Goal: Information Seeking & Learning: Understand process/instructions

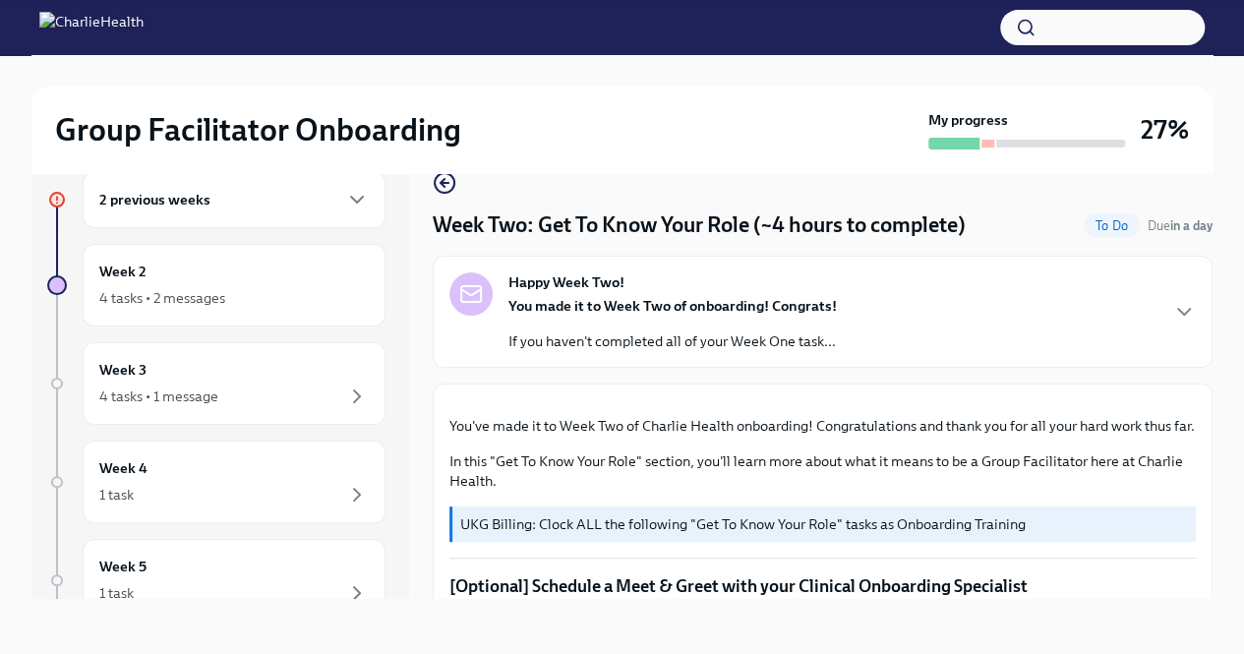
scroll to position [1082, 0]
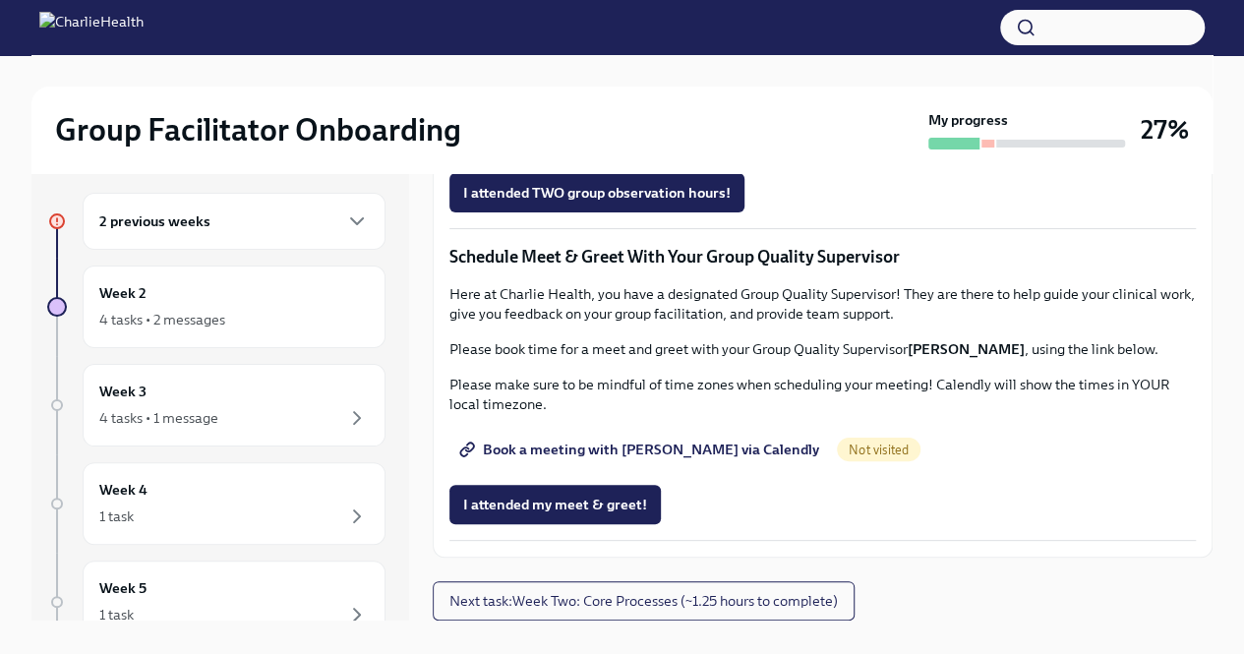
scroll to position [0, 0]
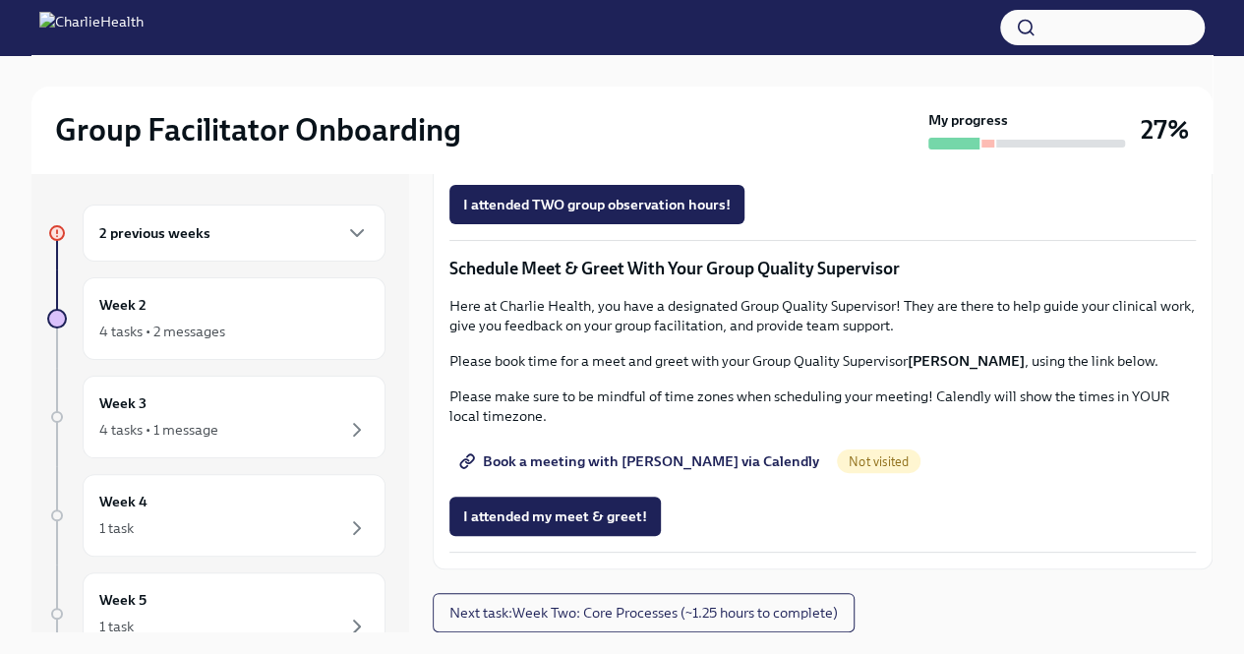
click at [275, 232] on div "2 previous weeks" at bounding box center [234, 233] width 270 height 24
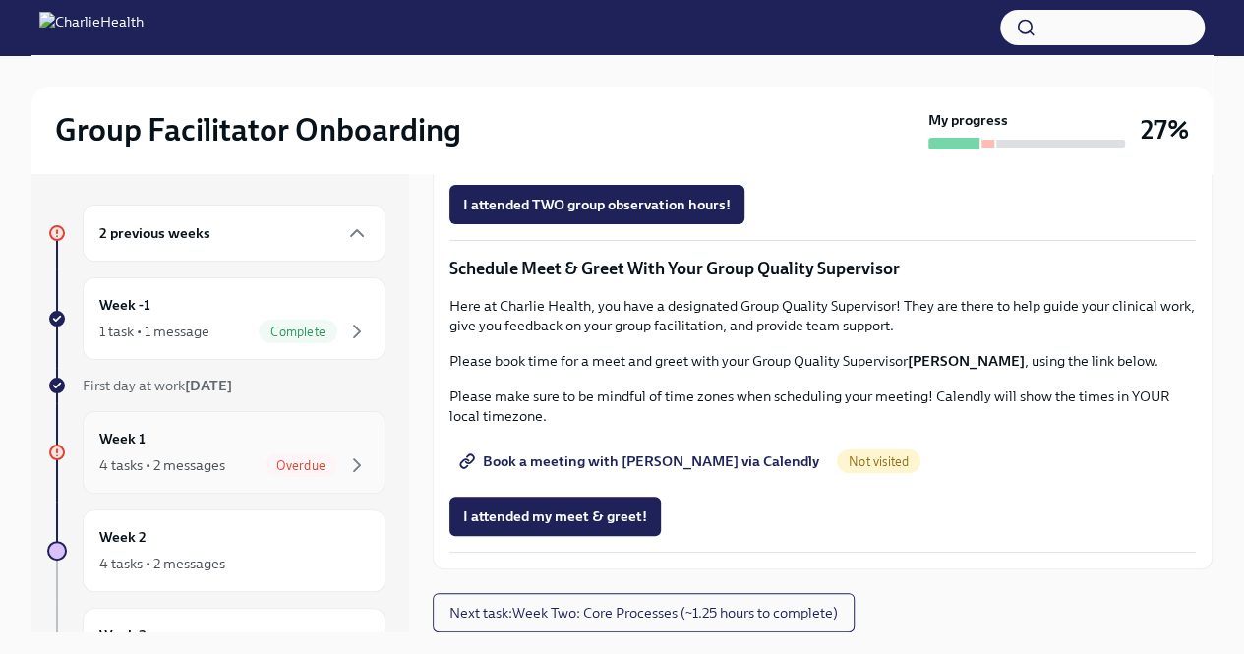
click at [320, 469] on span "Overdue" at bounding box center [301, 465] width 73 height 15
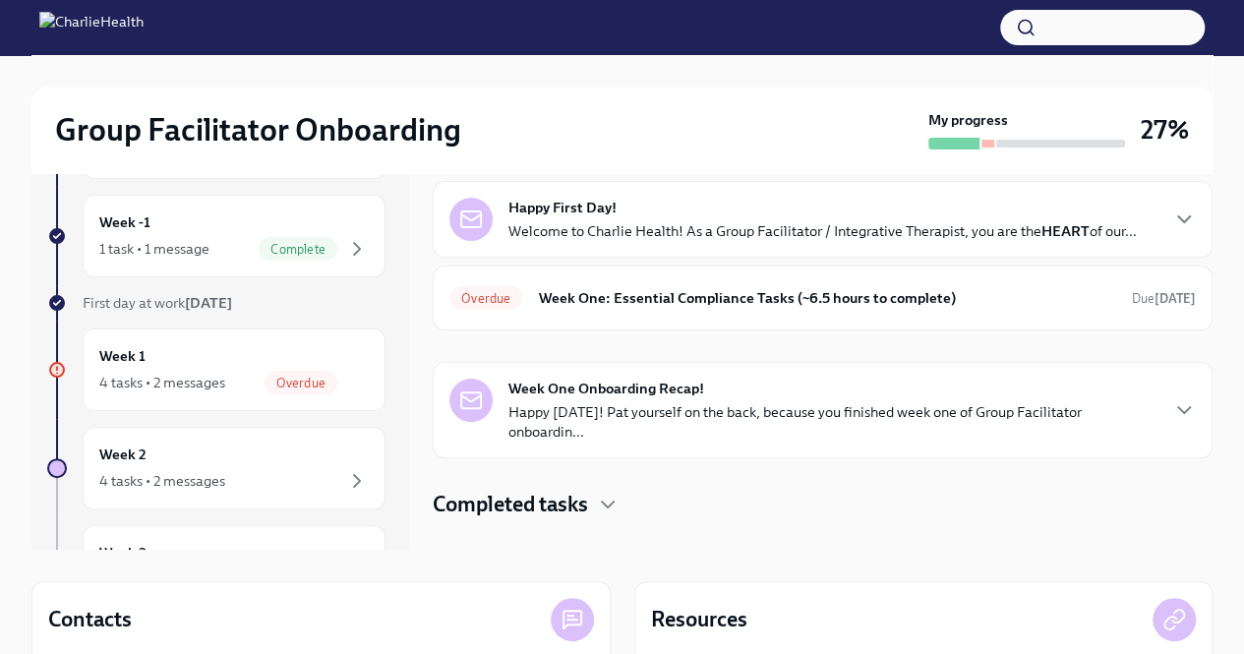
scroll to position [281, 0]
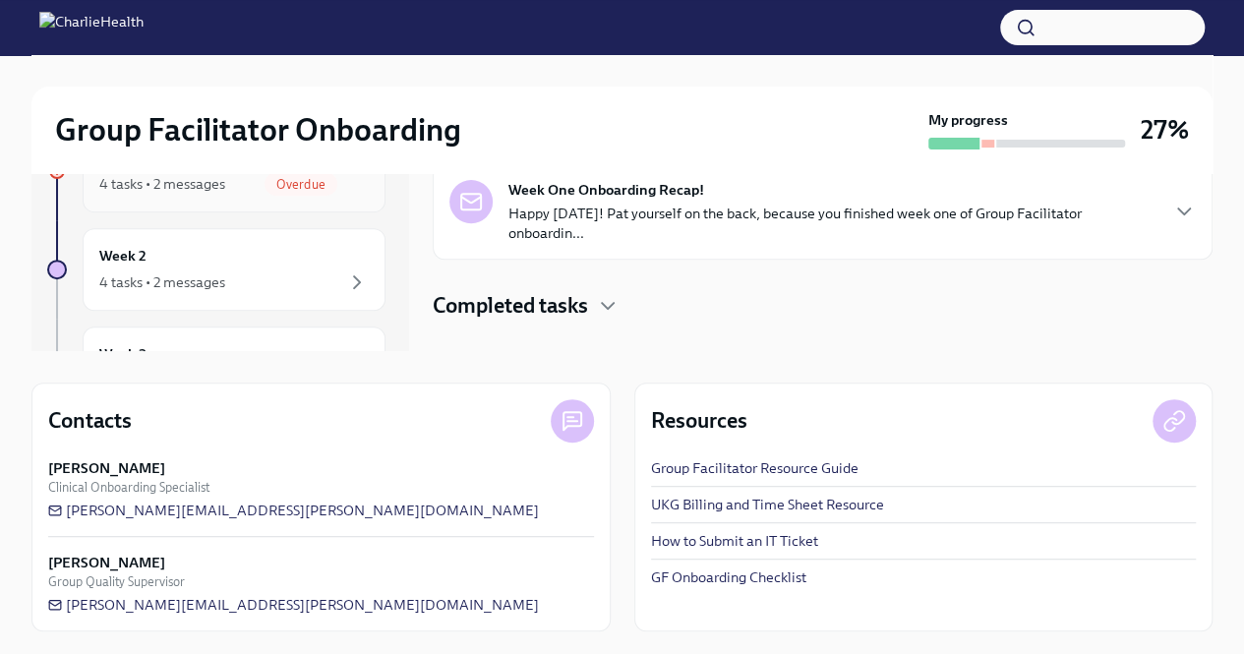
click at [274, 185] on span "Overdue" at bounding box center [301, 184] width 73 height 15
click at [293, 171] on div "Group Facilitator Onboarding My progress 27%" at bounding box center [622, 130] width 1182 height 87
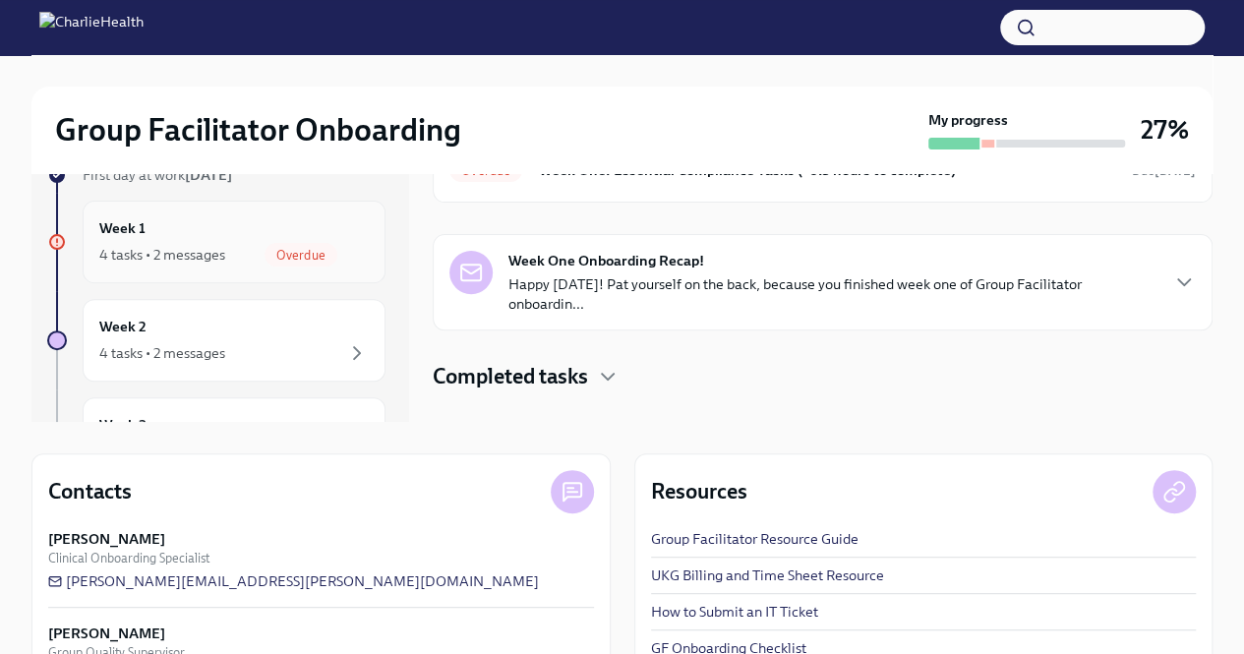
scroll to position [183, 0]
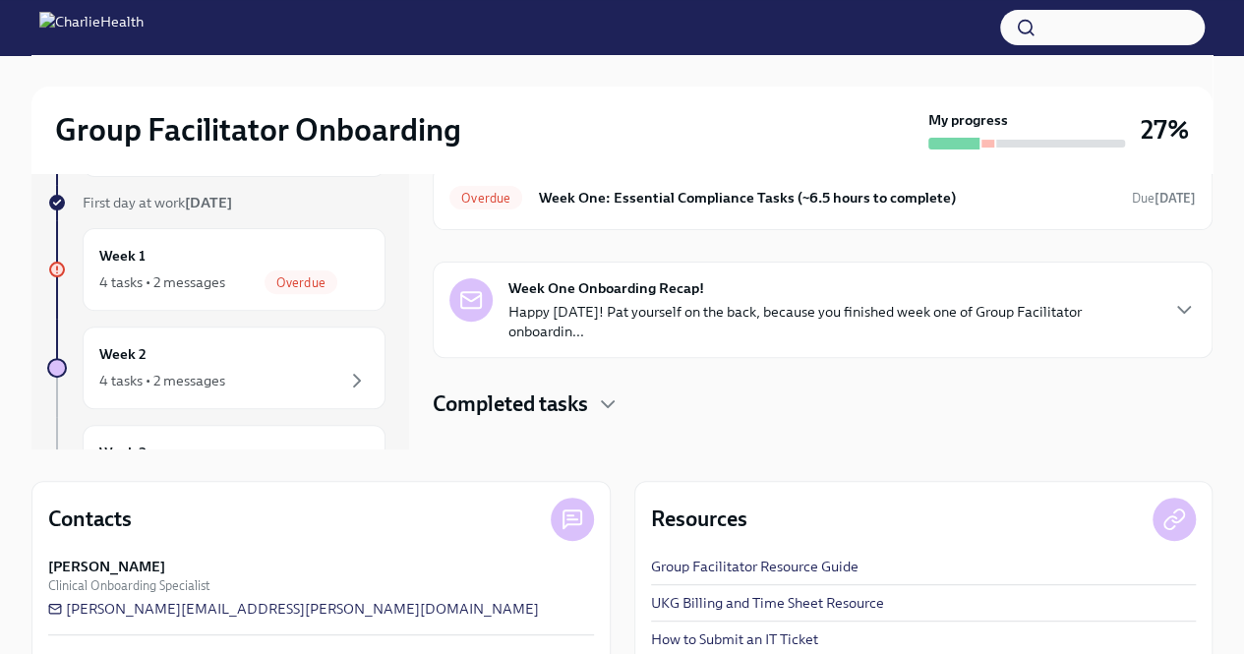
click at [55, 267] on icon at bounding box center [57, 270] width 10 height 10
click at [692, 201] on h6 "Week One: Essential Compliance Tasks (~6.5 hours to complete)" at bounding box center [827, 198] width 578 height 22
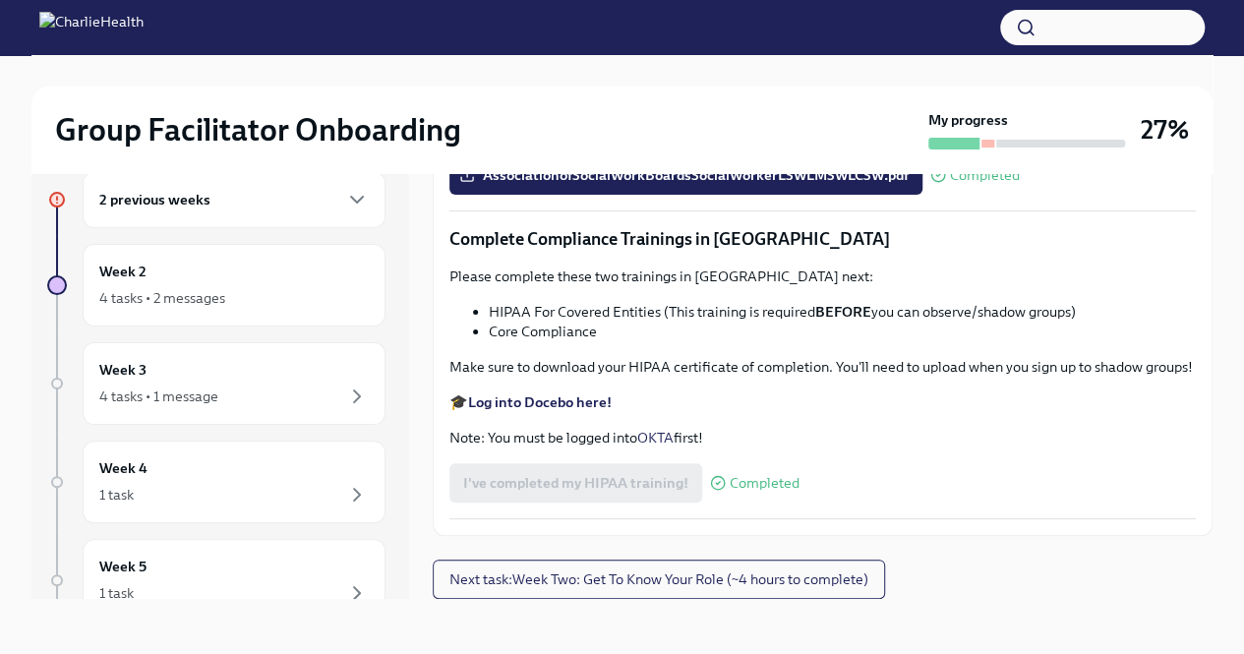
scroll to position [4557, 0]
click at [594, 589] on span "Next task : Week Two: Get To Know Your Role (~4 hours to complete)" at bounding box center [659, 580] width 419 height 20
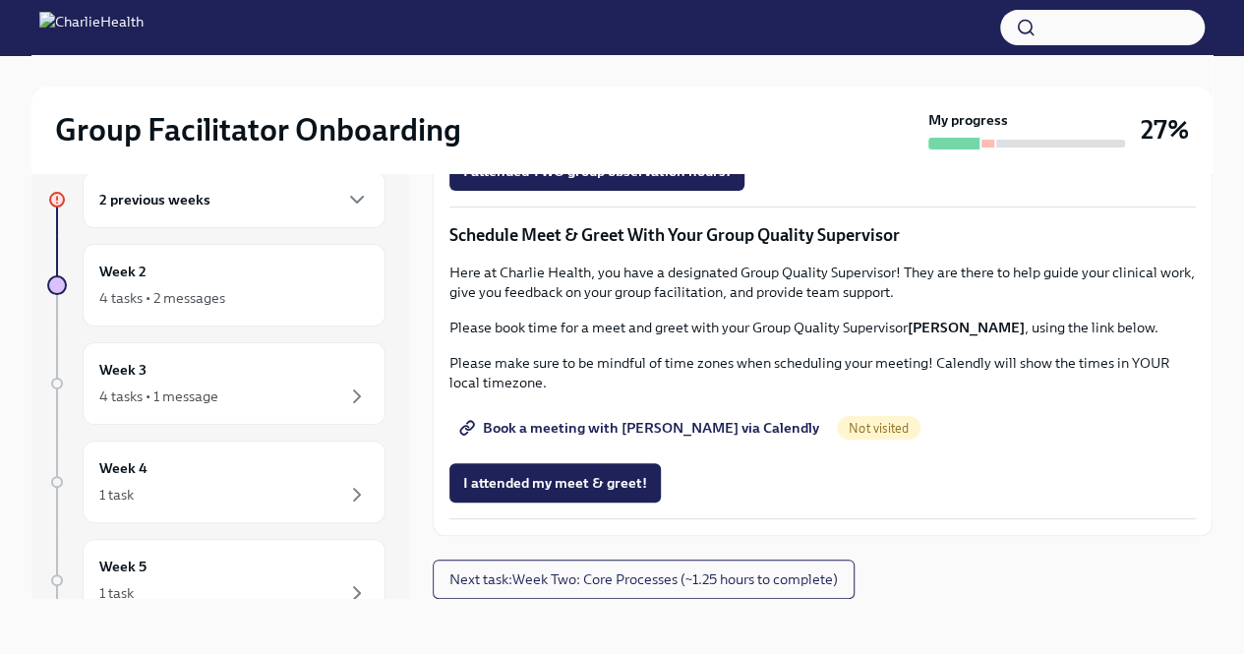
scroll to position [1657, 0]
click at [639, 71] on span "Group Observation Instructions" at bounding box center [576, 61] width 226 height 20
